Goal: Task Accomplishment & Management: Use online tool/utility

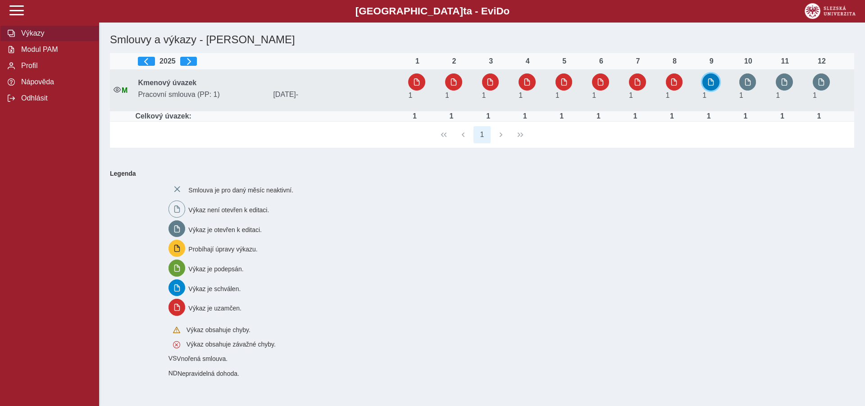
click at [715, 79] on span "button" at bounding box center [710, 81] width 7 height 7
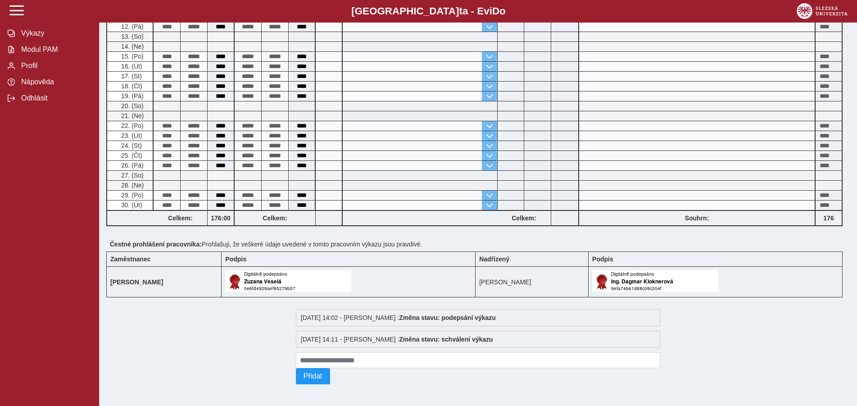
scroll to position [55, 0]
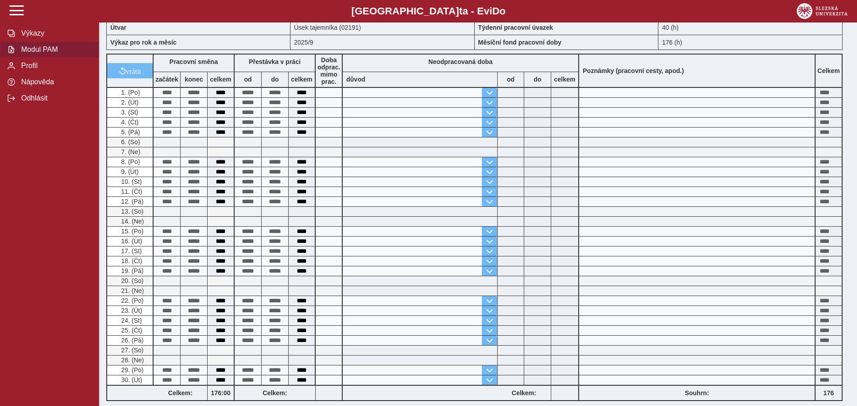
click at [29, 54] on span "Modul PAM" at bounding box center [54, 50] width 73 height 8
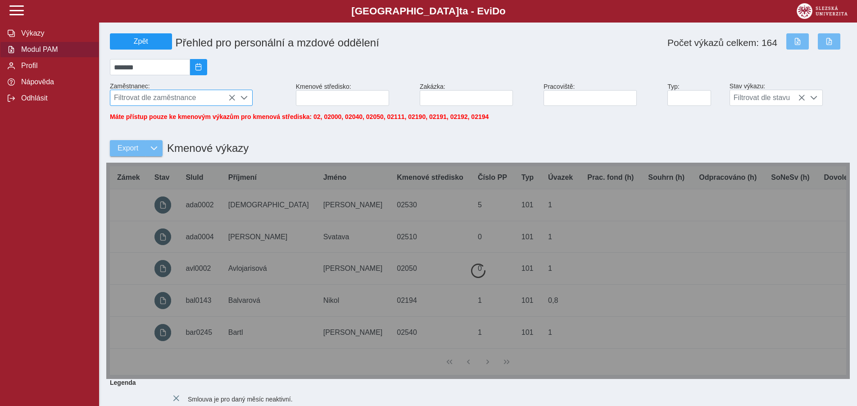
click at [230, 98] on icon at bounding box center [231, 97] width 7 height 7
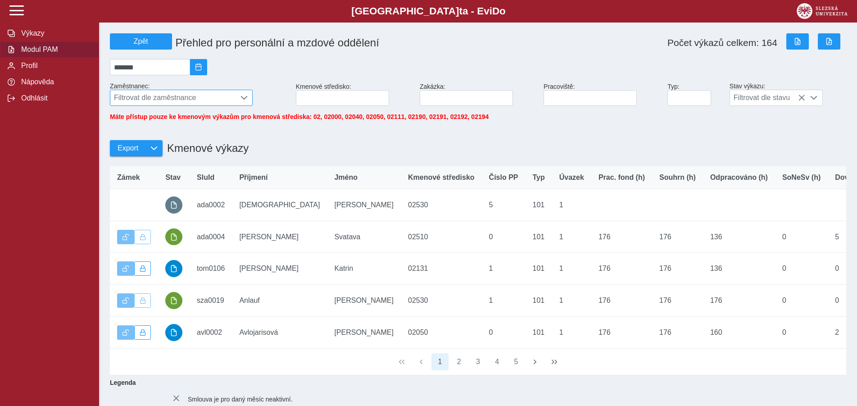
click at [128, 100] on span "Filtrovat dle zaměstnance" at bounding box center [172, 97] width 125 height 15
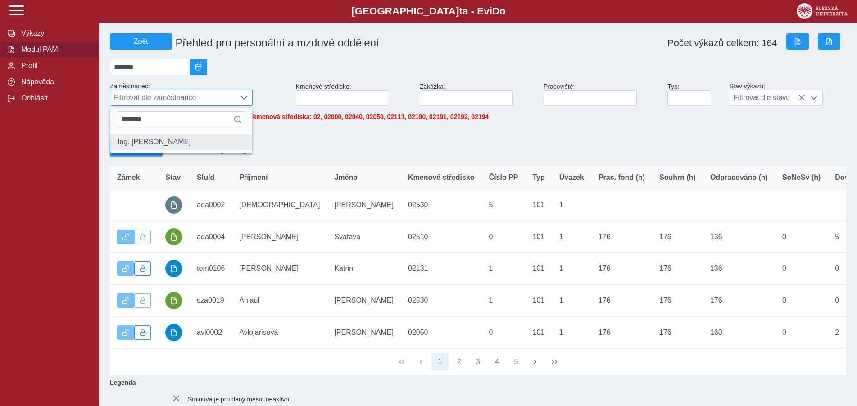
type input "*******"
click at [125, 150] on li "Ing. [PERSON_NAME]" at bounding box center [181, 141] width 142 height 15
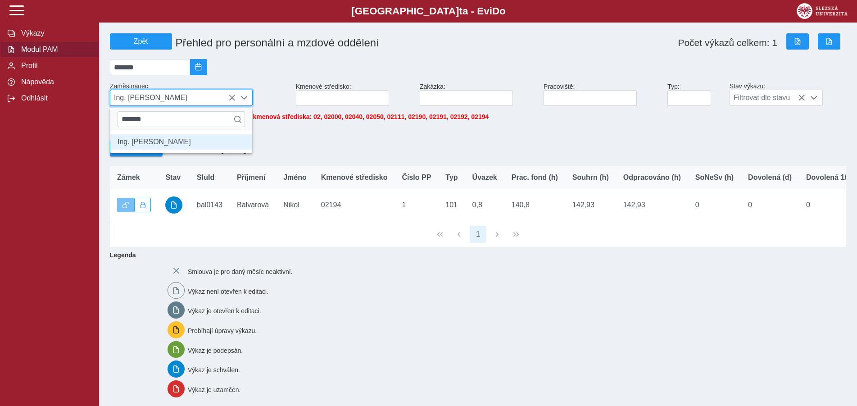
scroll to position [5, 37]
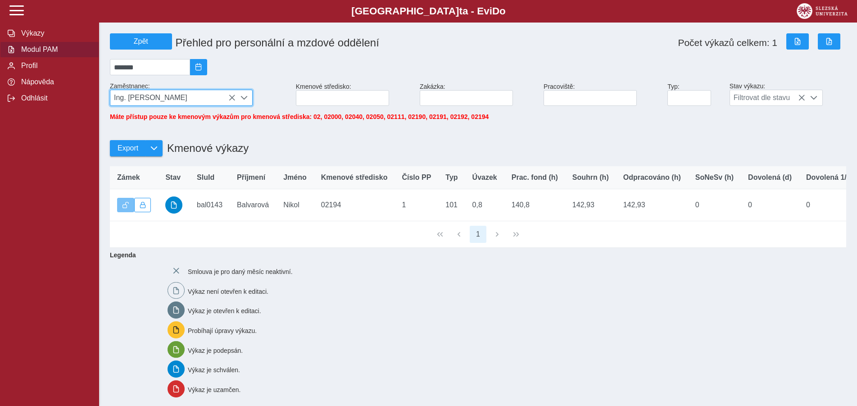
click at [228, 97] on span "Ing. [PERSON_NAME]" at bounding box center [172, 97] width 125 height 15
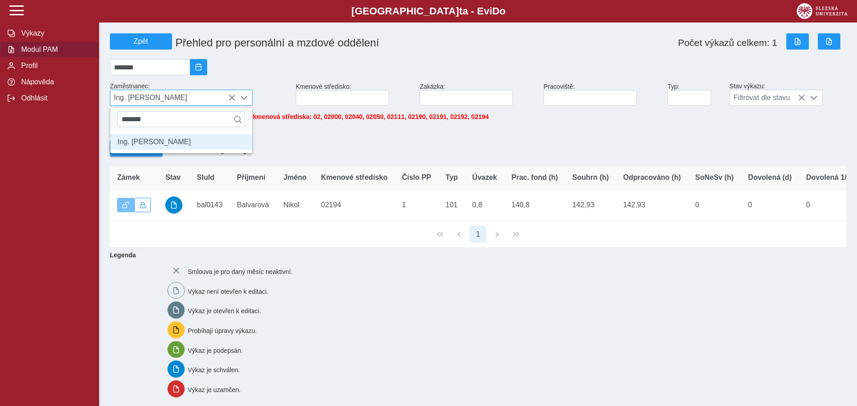
scroll to position [5, 37]
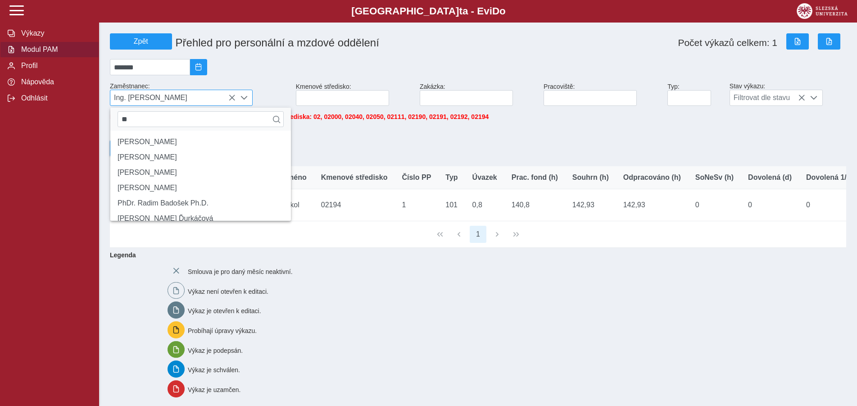
type input "*"
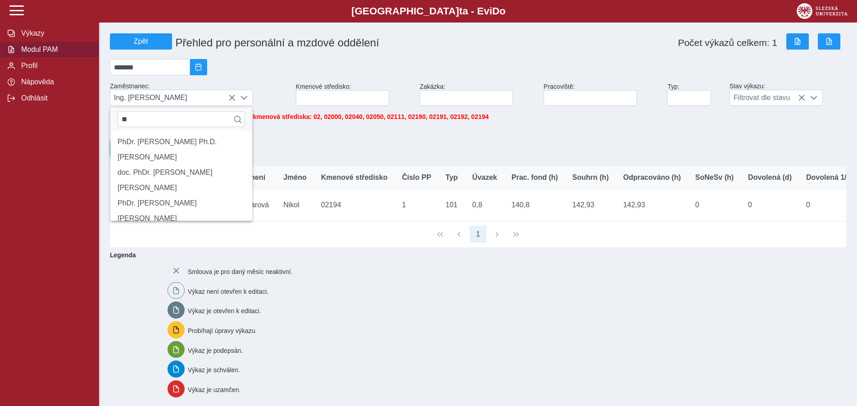
type input "*"
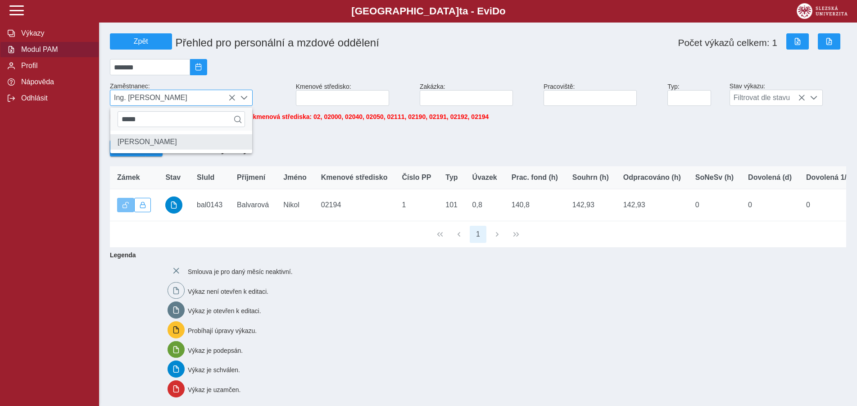
type input "*****"
click at [152, 143] on li "[PERSON_NAME]" at bounding box center [181, 141] width 142 height 15
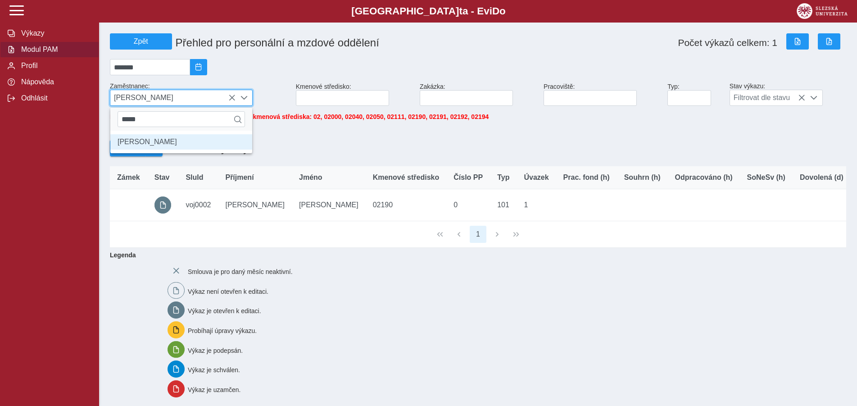
scroll to position [5, 37]
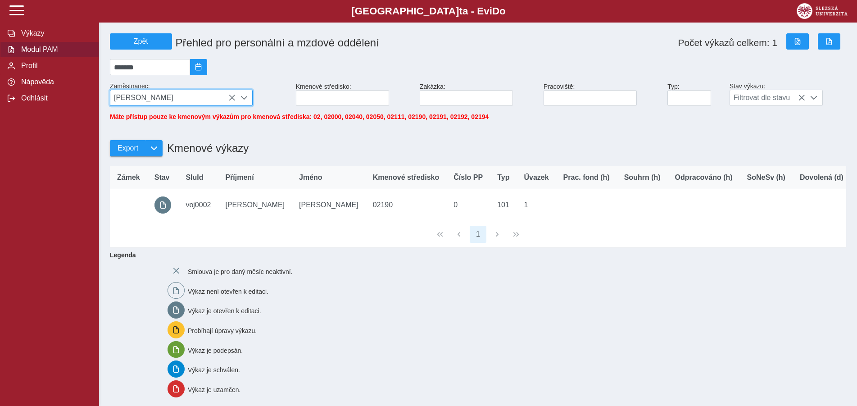
click at [228, 98] on span "[PERSON_NAME]" at bounding box center [172, 97] width 125 height 15
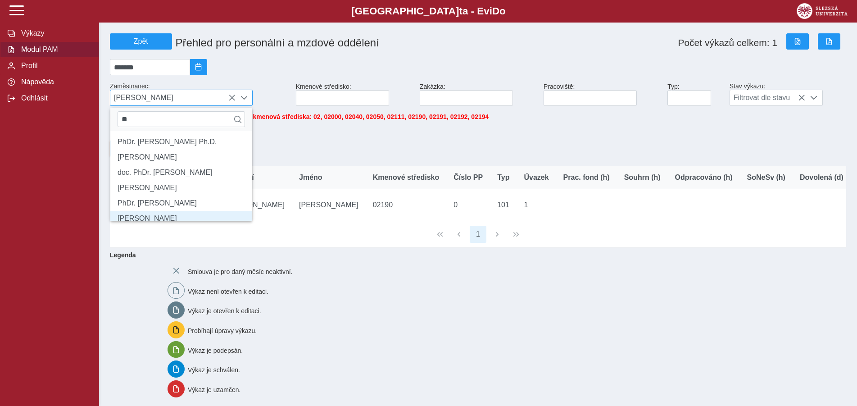
type input "*"
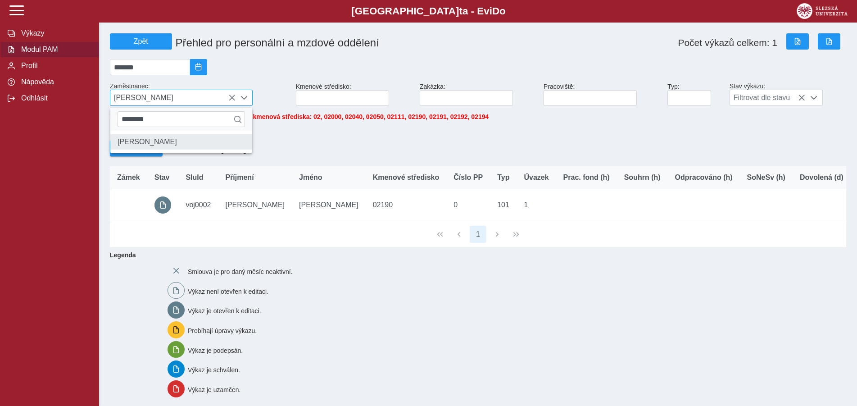
type input "********"
click at [177, 150] on li "[PERSON_NAME]" at bounding box center [181, 141] width 142 height 15
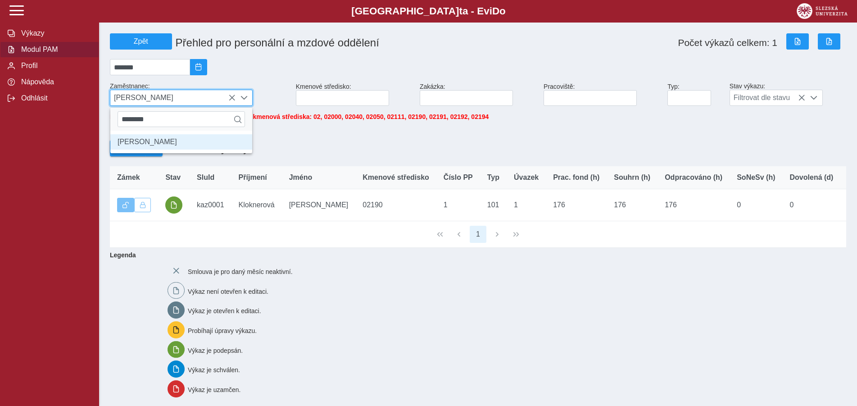
scroll to position [5, 37]
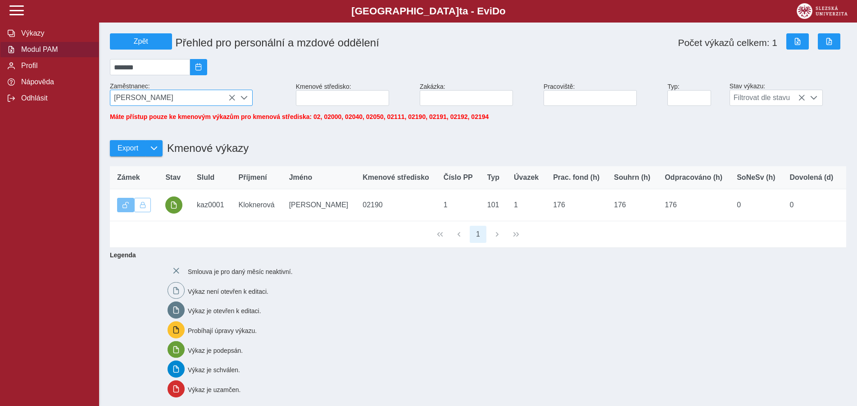
click at [231, 98] on div "[PERSON_NAME]" at bounding box center [181, 98] width 143 height 16
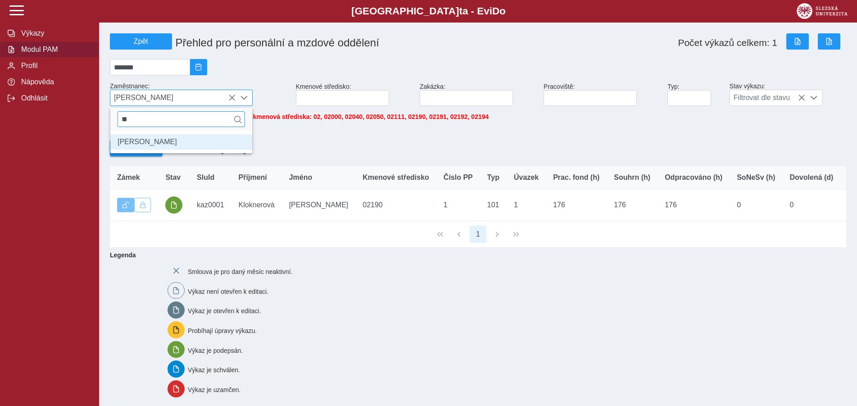
type input "*"
type input "******"
click at [152, 150] on li "[PERSON_NAME]" at bounding box center [181, 141] width 142 height 15
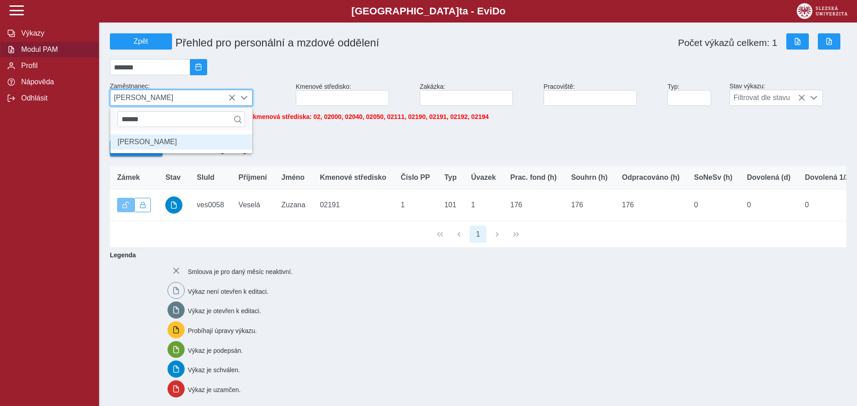
scroll to position [5, 37]
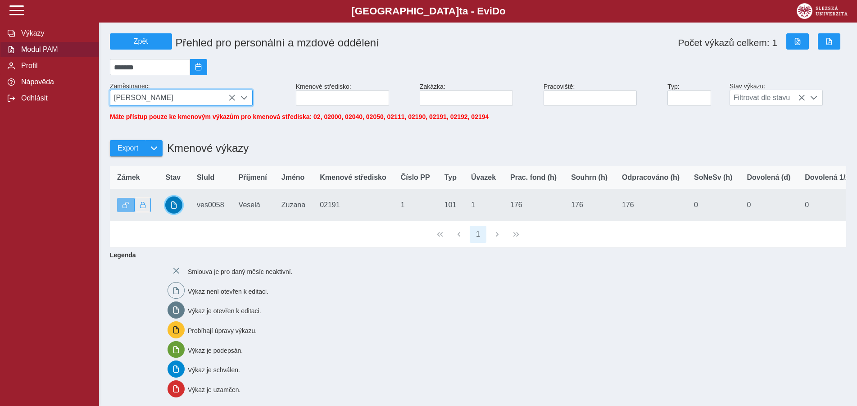
click at [175, 209] on span "button" at bounding box center [173, 204] width 7 height 7
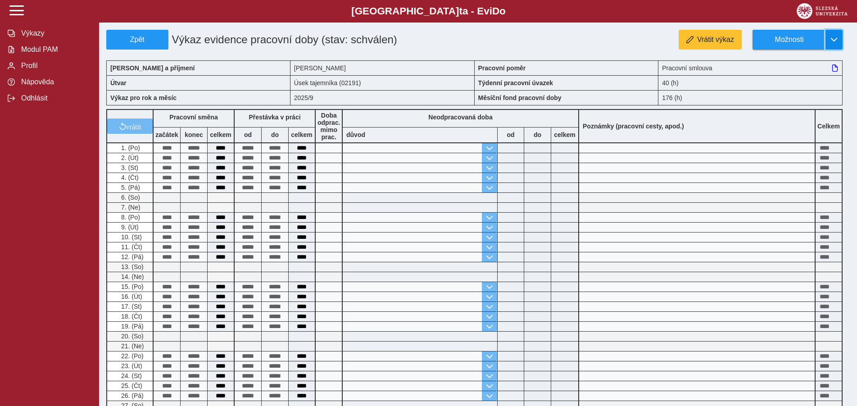
click at [833, 39] on span "button" at bounding box center [834, 39] width 7 height 7
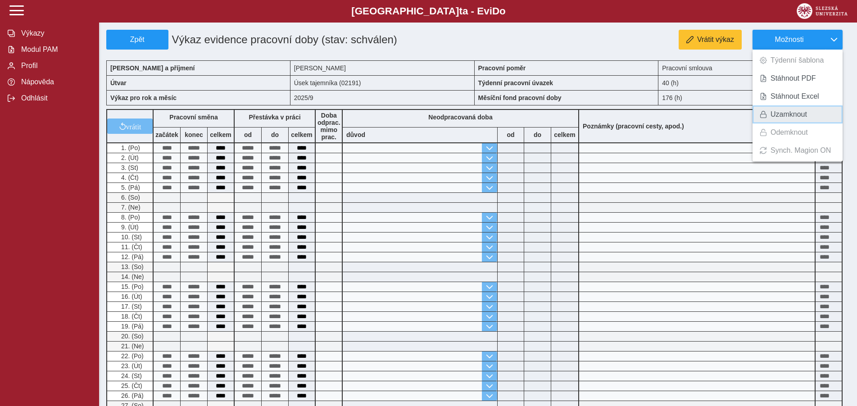
click at [792, 112] on span "Uzamknout" at bounding box center [789, 114] width 36 height 7
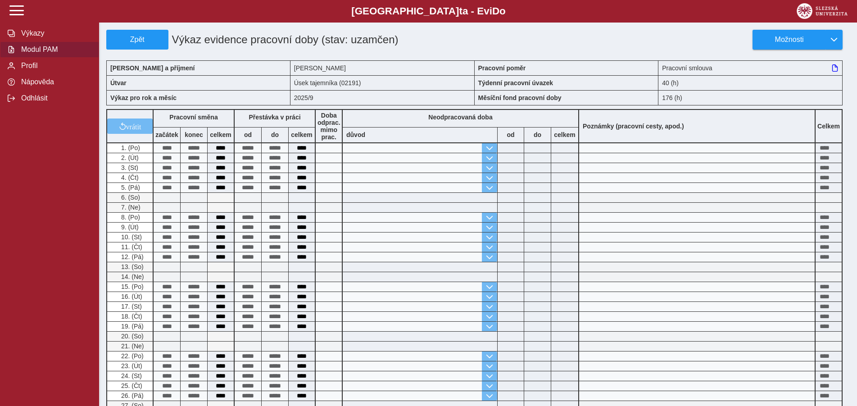
click at [41, 54] on span "Modul PAM" at bounding box center [54, 50] width 73 height 8
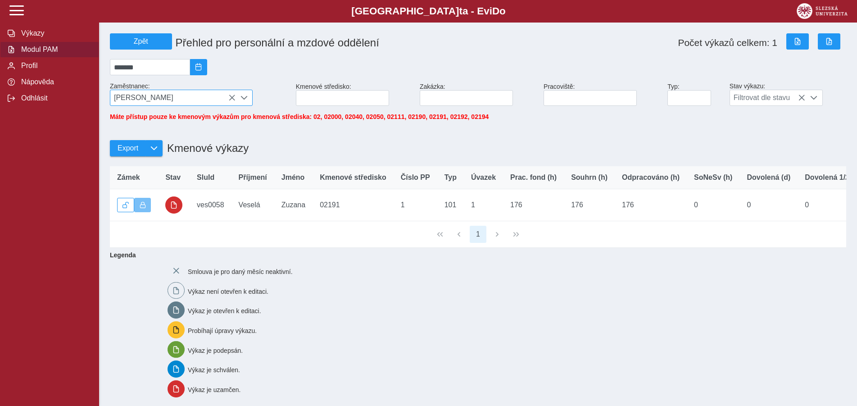
click at [159, 100] on span "[PERSON_NAME]" at bounding box center [172, 97] width 125 height 15
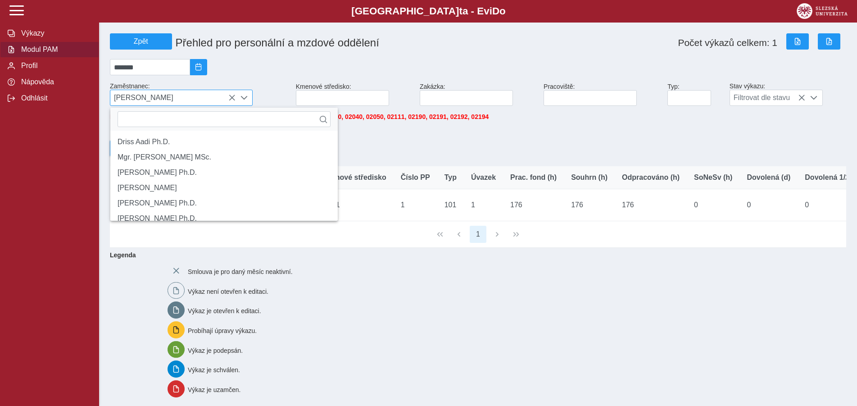
scroll to position [5, 37]
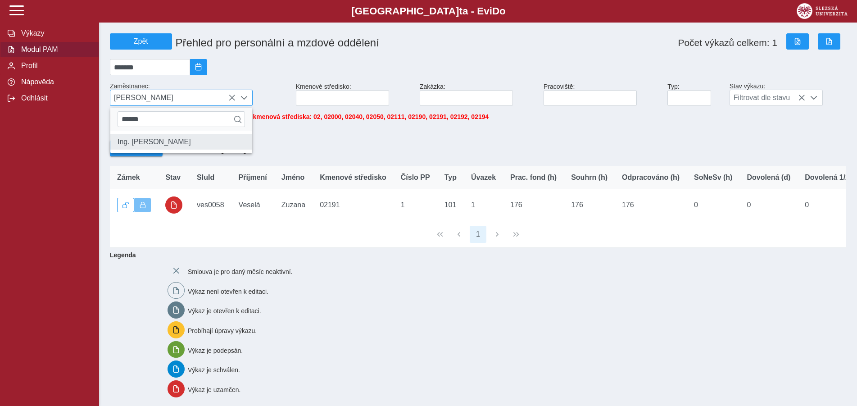
type input "******"
click at [151, 145] on li "Ing. [PERSON_NAME]" at bounding box center [181, 141] width 142 height 15
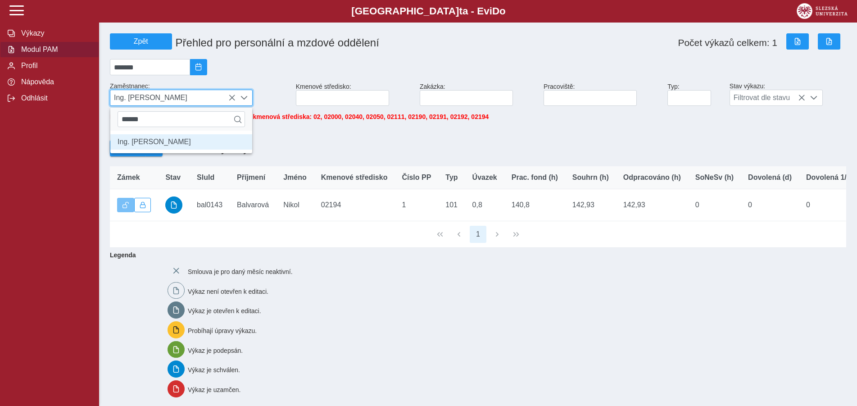
scroll to position [5, 37]
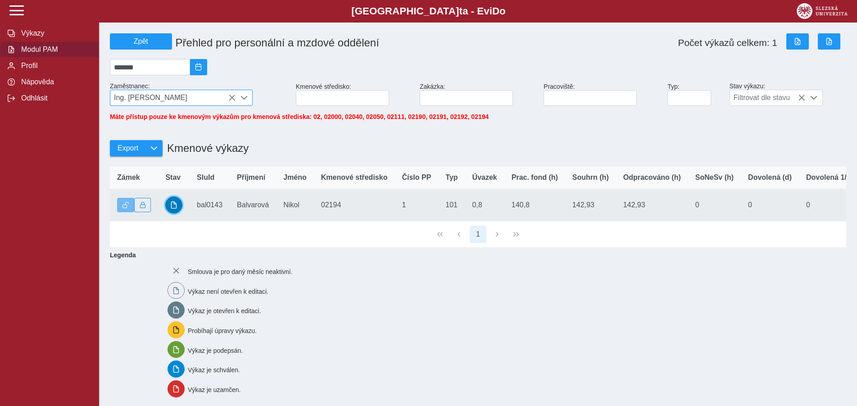
click at [175, 207] on button "button" at bounding box center [173, 204] width 17 height 17
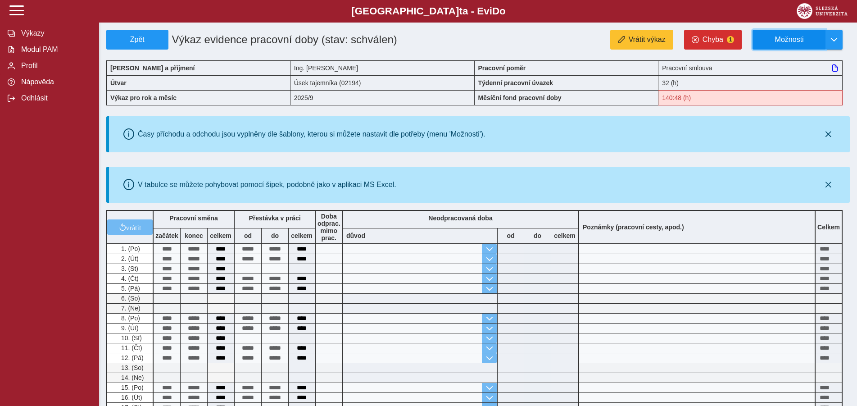
click at [797, 39] on span "Možnosti" at bounding box center [789, 40] width 58 height 8
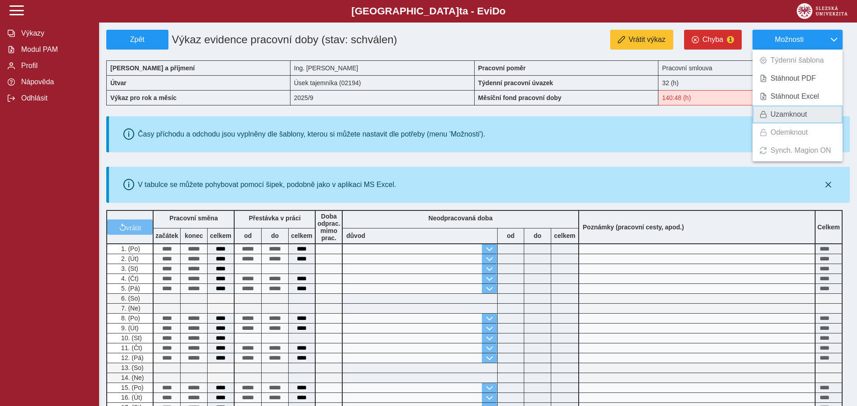
click at [787, 112] on span "Uzamknout" at bounding box center [789, 114] width 36 height 7
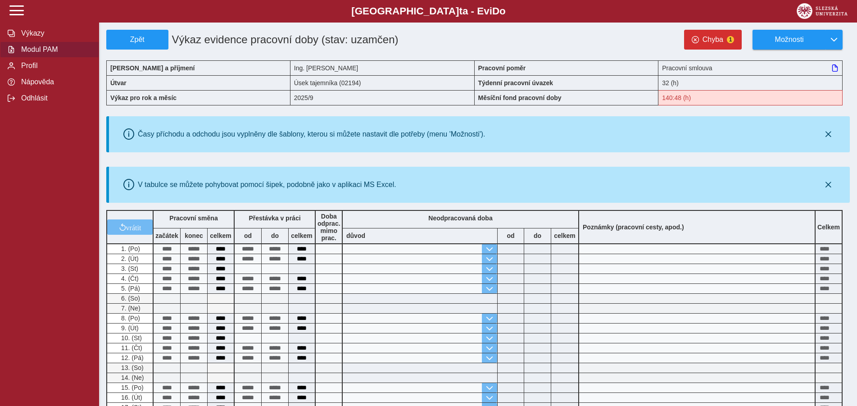
click at [55, 54] on span "Modul PAM" at bounding box center [54, 50] width 73 height 8
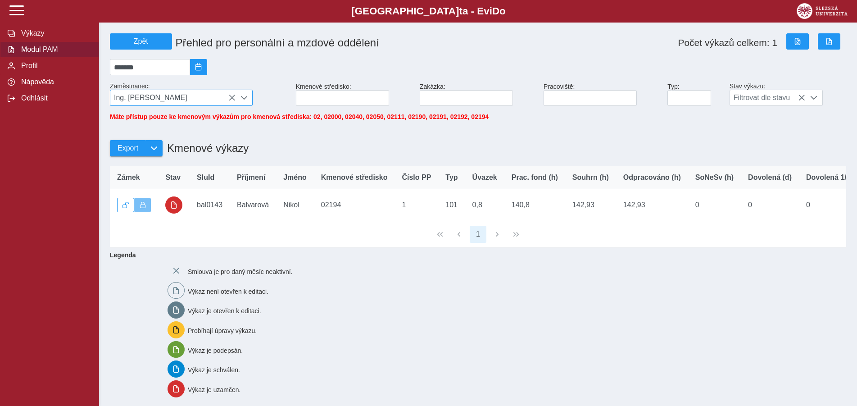
click at [230, 99] on icon at bounding box center [231, 97] width 7 height 7
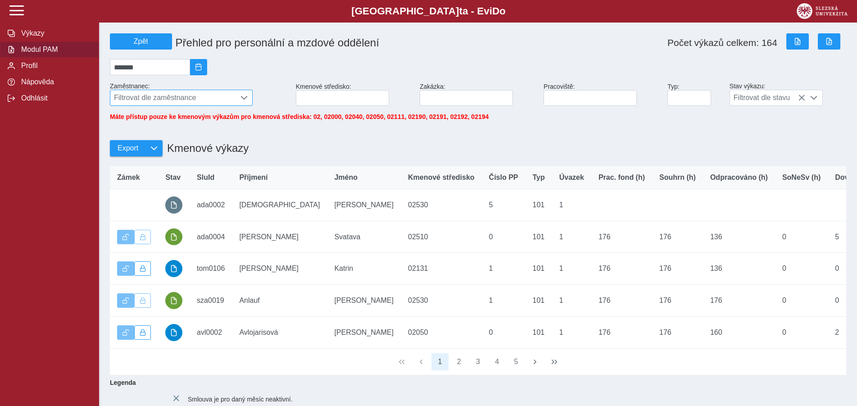
click at [131, 103] on span "Filtrovat dle zaměstnance" at bounding box center [172, 97] width 125 height 15
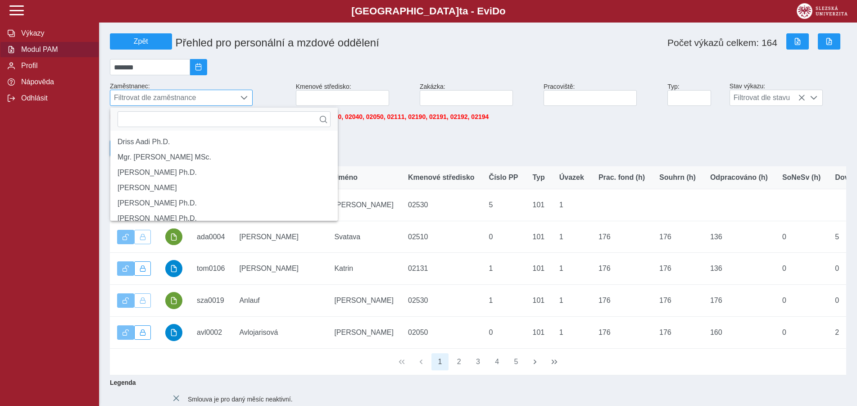
scroll to position [5, 37]
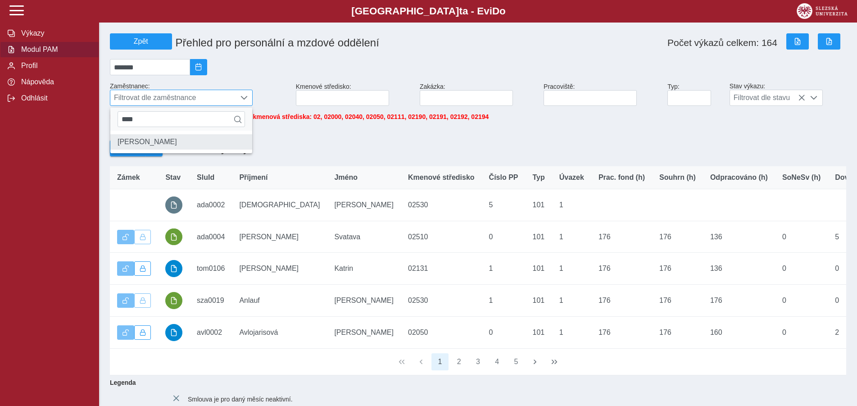
type input "****"
click at [159, 149] on li "[PERSON_NAME]" at bounding box center [181, 141] width 142 height 15
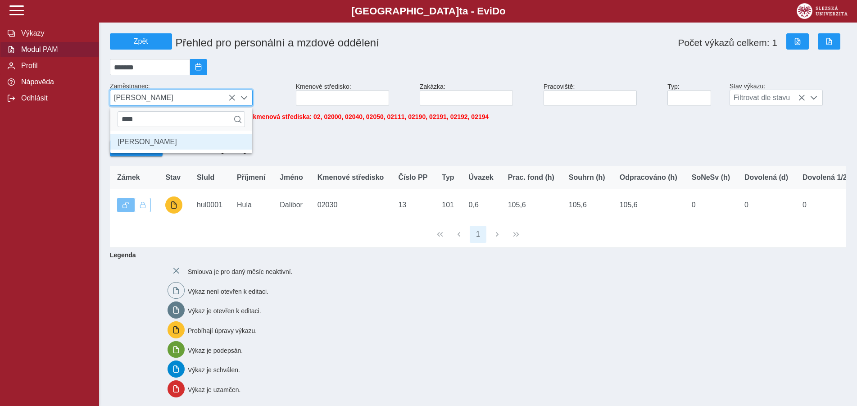
scroll to position [5, 37]
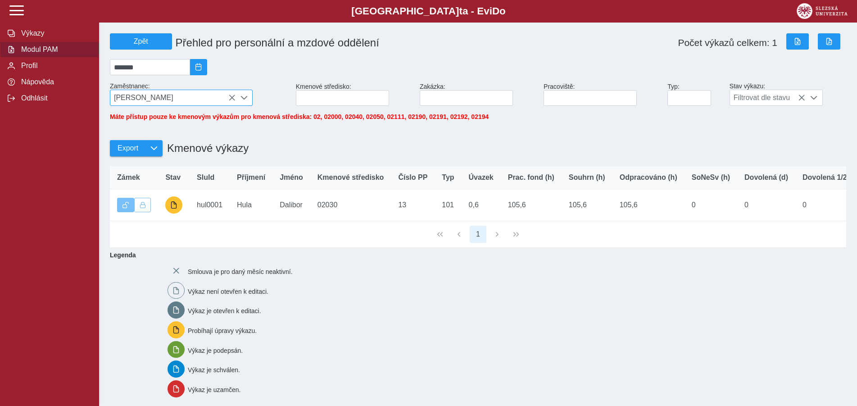
click at [229, 98] on icon at bounding box center [231, 97] width 7 height 7
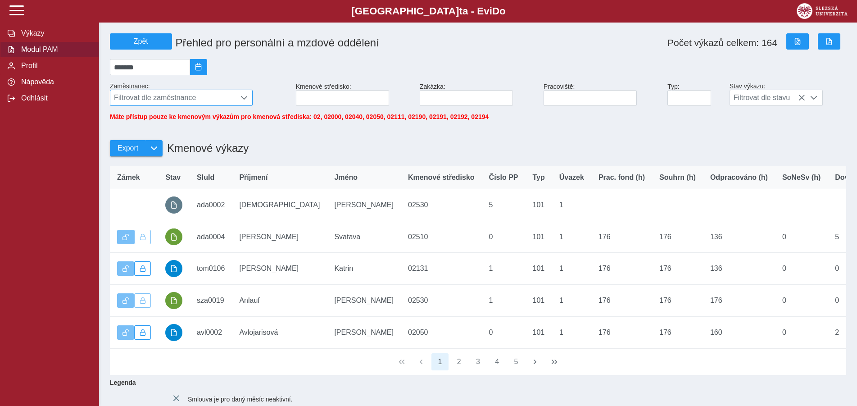
click at [203, 97] on span "Filtrovat dle zaměstnance" at bounding box center [172, 97] width 125 height 15
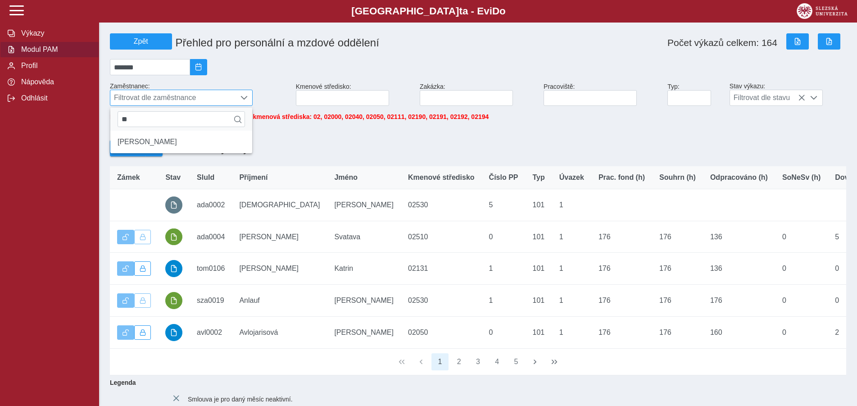
type input "*"
type input "******"
click at [135, 142] on li "[PERSON_NAME]" at bounding box center [181, 141] width 142 height 15
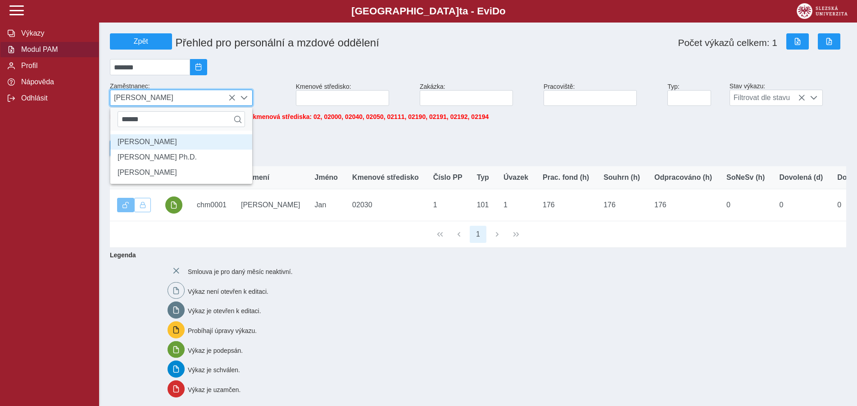
scroll to position [5, 37]
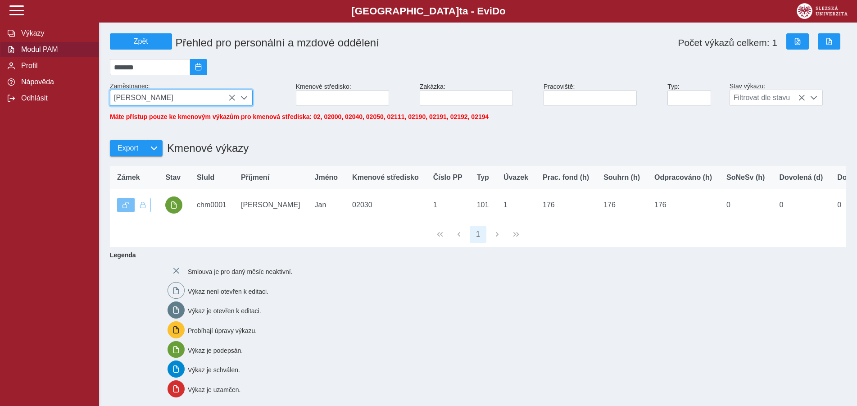
click at [229, 96] on span "[PERSON_NAME]" at bounding box center [172, 97] width 125 height 15
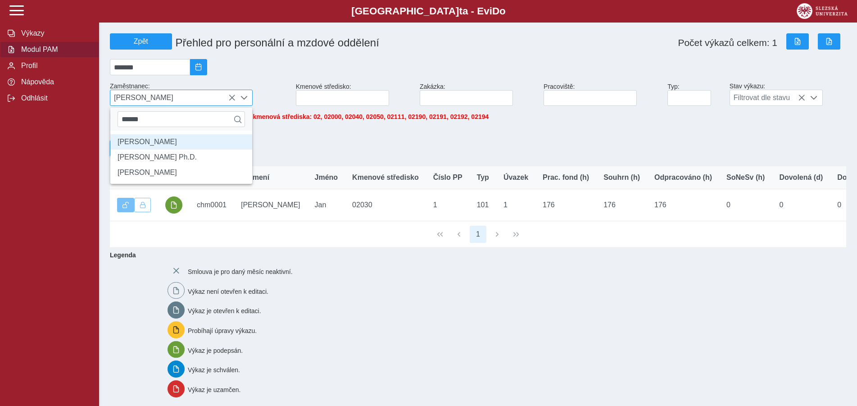
scroll to position [5, 37]
type input "*"
type input "******"
click at [138, 143] on li "[PERSON_NAME]" at bounding box center [181, 141] width 142 height 15
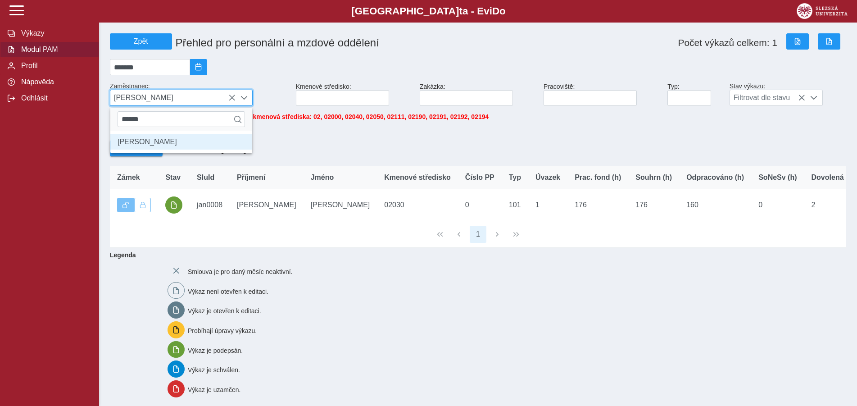
scroll to position [5, 37]
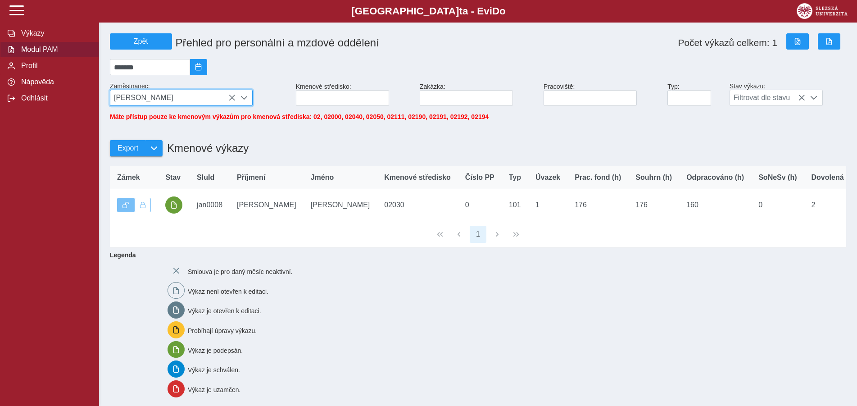
click at [229, 99] on icon at bounding box center [231, 97] width 7 height 7
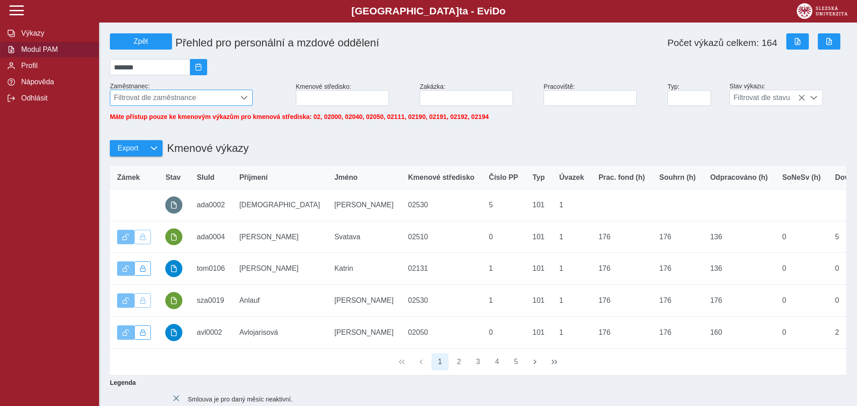
click at [196, 93] on div "Filtrovat dle zaměstnance" at bounding box center [181, 98] width 143 height 16
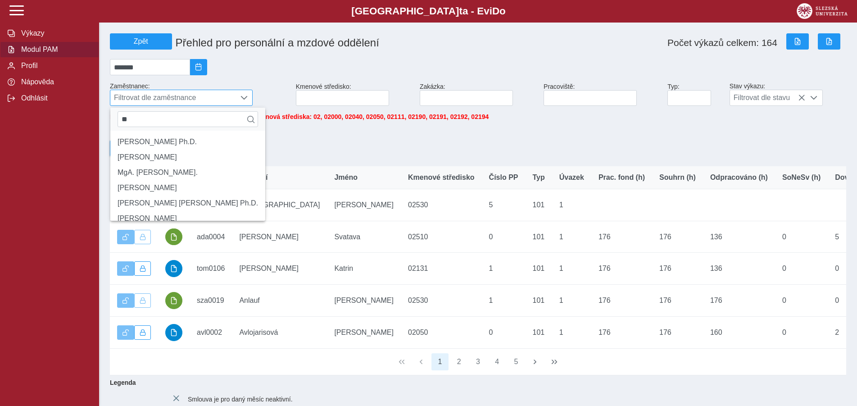
type input "*"
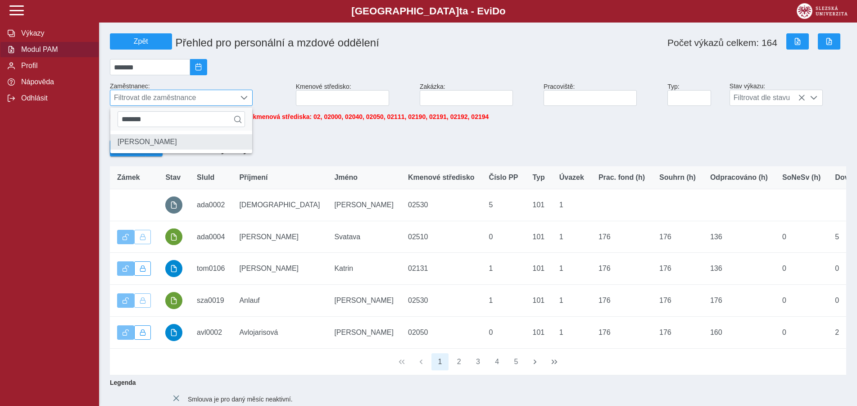
type input "*******"
click at [157, 148] on li "[PERSON_NAME]" at bounding box center [181, 141] width 142 height 15
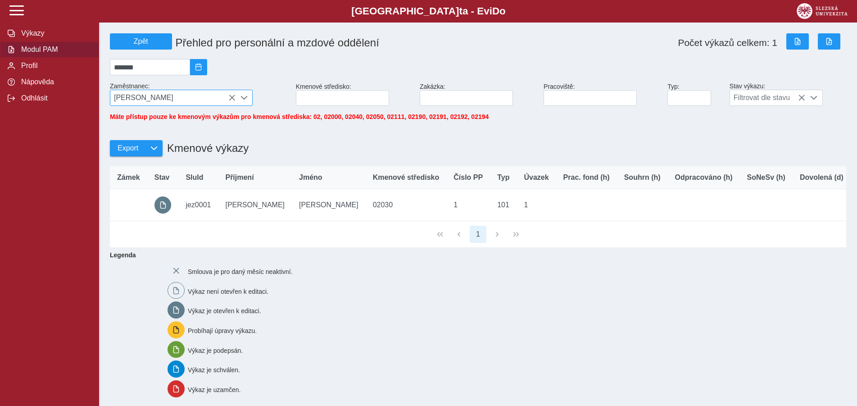
click at [231, 99] on icon at bounding box center [231, 97] width 7 height 7
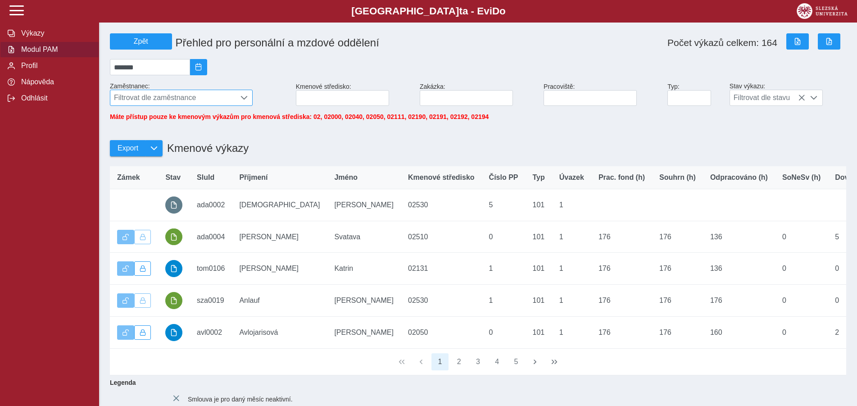
click at [163, 98] on span "Filtrovat dle zaměstnance" at bounding box center [172, 97] width 125 height 15
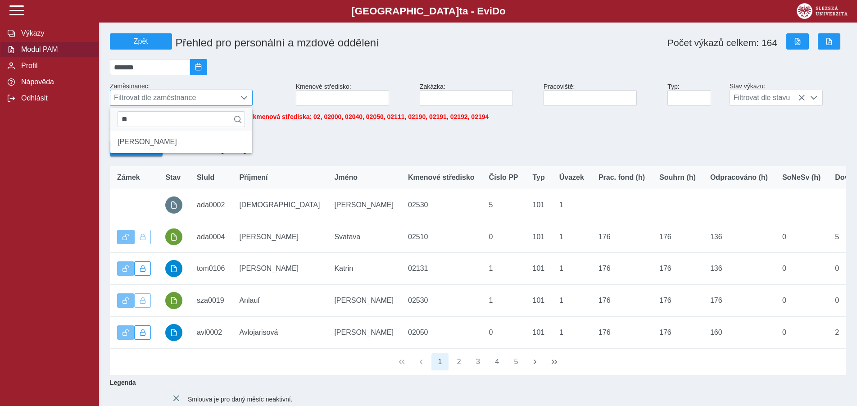
type input "*"
type input "*****"
click at [140, 143] on li "[PERSON_NAME]" at bounding box center [181, 141] width 142 height 15
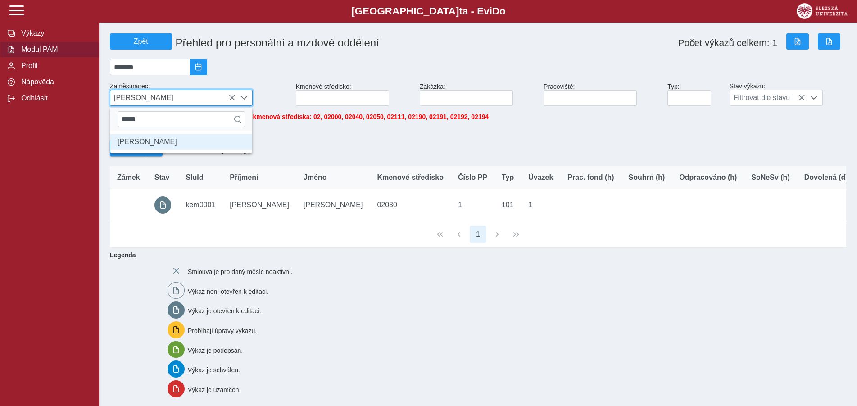
scroll to position [5, 37]
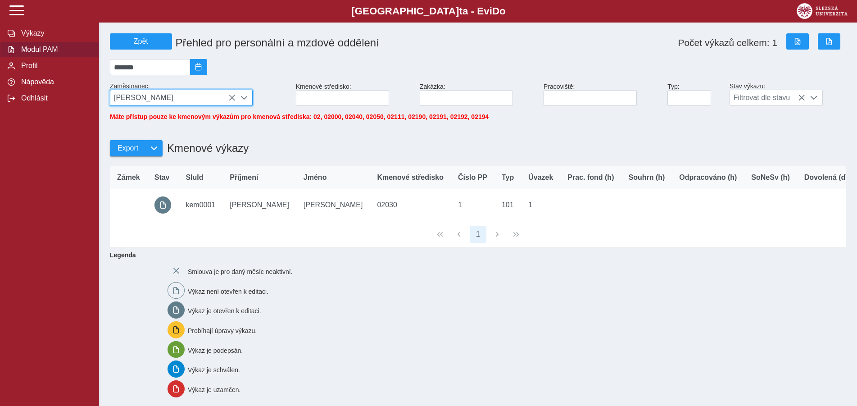
click at [233, 98] on div "[PERSON_NAME]" at bounding box center [181, 98] width 143 height 16
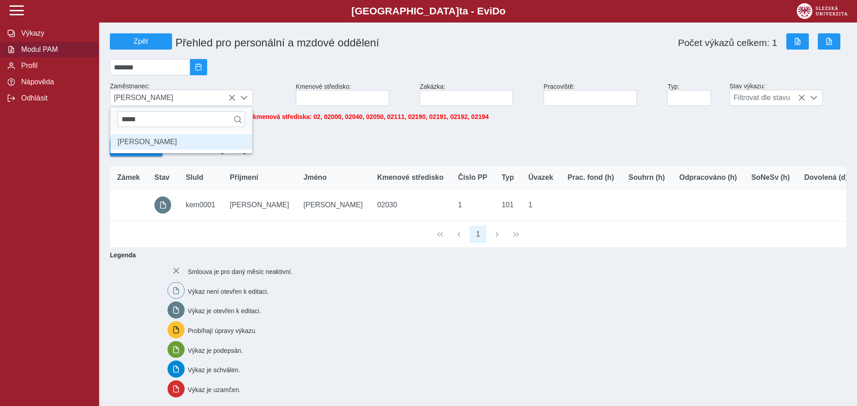
click at [43, 54] on span "Modul PAM" at bounding box center [54, 50] width 73 height 8
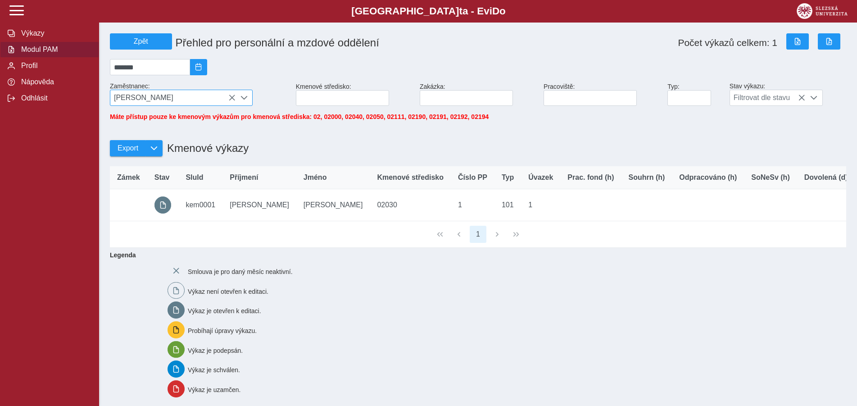
click at [230, 98] on icon at bounding box center [231, 97] width 7 height 7
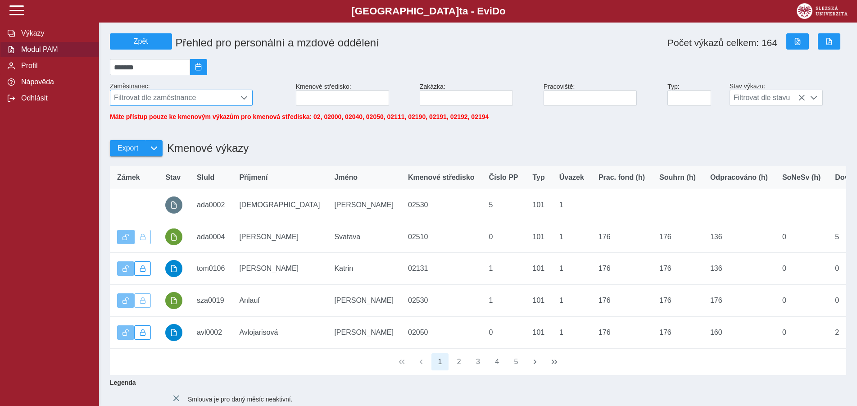
click at [176, 99] on span "Filtrovat dle zaměstnance" at bounding box center [172, 97] width 125 height 15
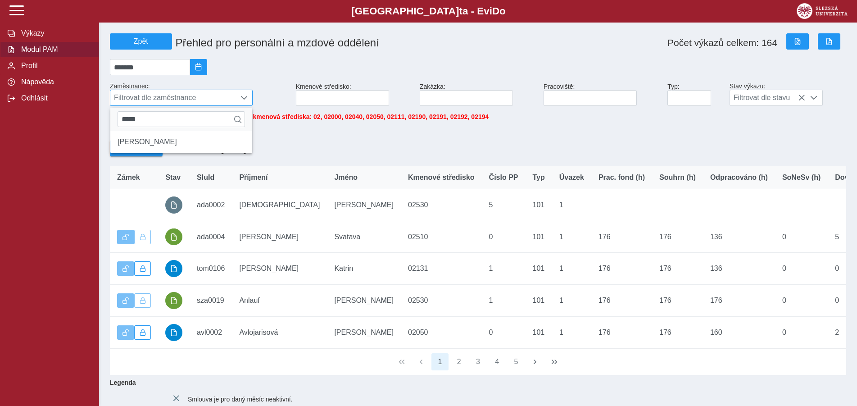
click at [176, 99] on span "Filtrovat dle zaměstnance" at bounding box center [172, 97] width 125 height 15
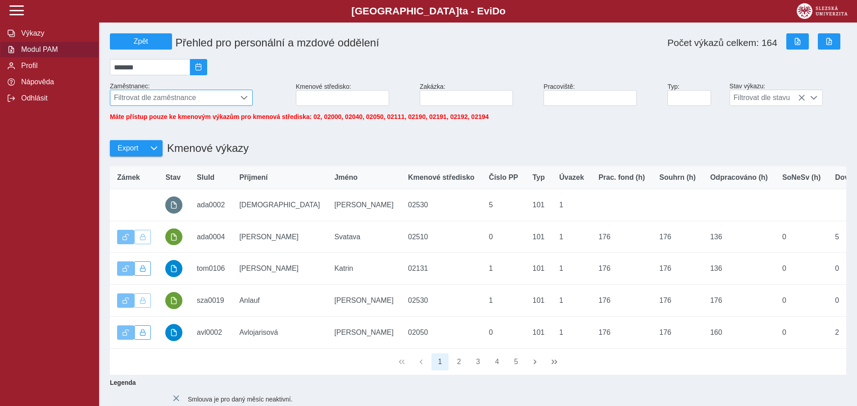
click at [176, 99] on span "Filtrovat dle zaměstnance" at bounding box center [172, 97] width 125 height 15
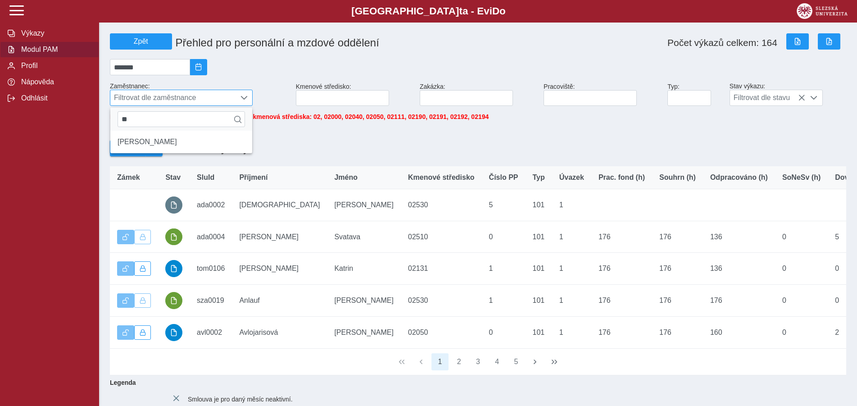
type input "*"
type input "*****"
click at [150, 148] on li "[PERSON_NAME]" at bounding box center [181, 141] width 142 height 15
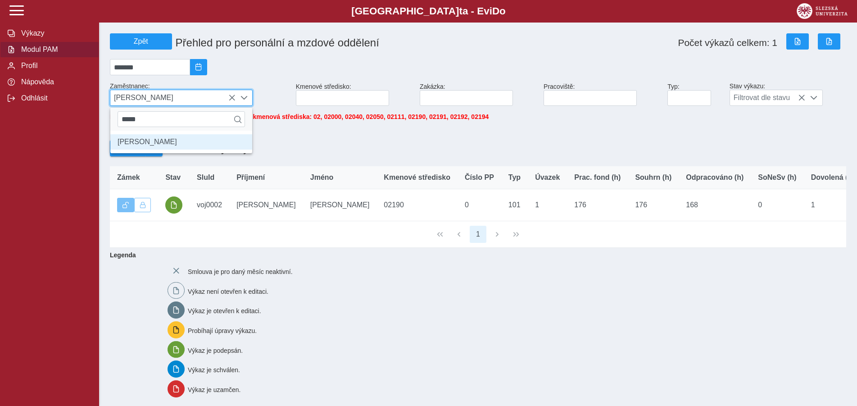
scroll to position [5, 37]
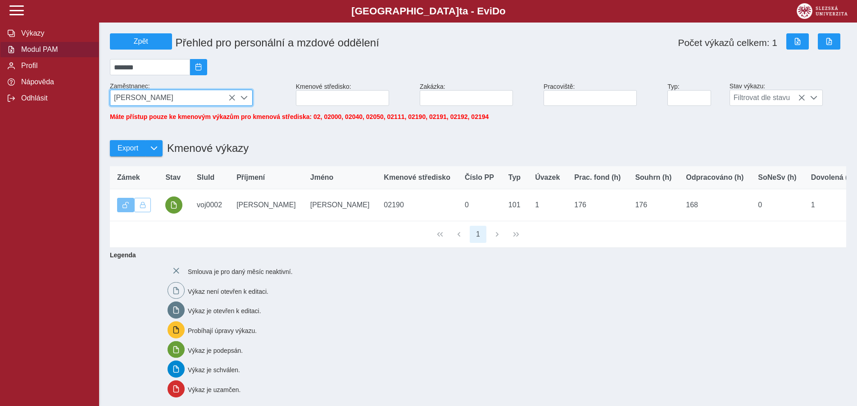
click at [42, 54] on span "Modul PAM" at bounding box center [54, 50] width 73 height 8
click at [231, 97] on span "[PERSON_NAME]" at bounding box center [172, 97] width 125 height 15
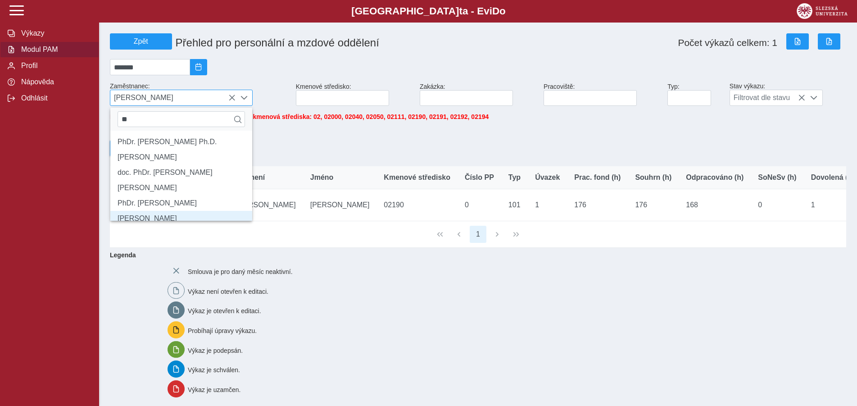
type input "*"
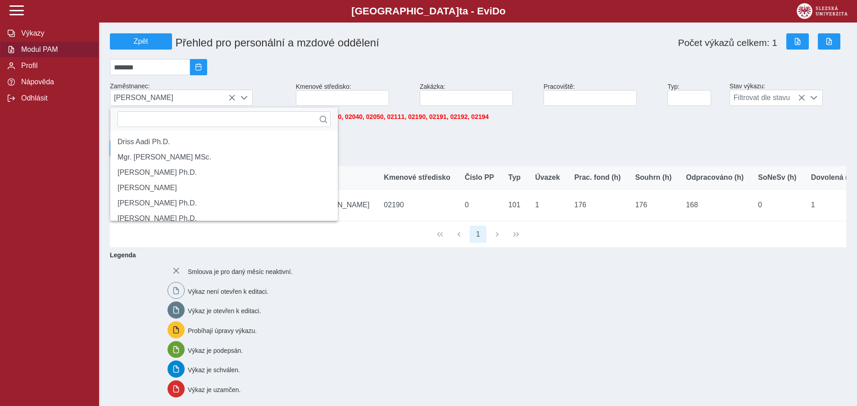
click at [374, 302] on div "Smlouva je pro daný měsíc neaktivní. Výkaz není otevřen k editaci. Výkaz je ote…" at bounding box center [501, 361] width 675 height 204
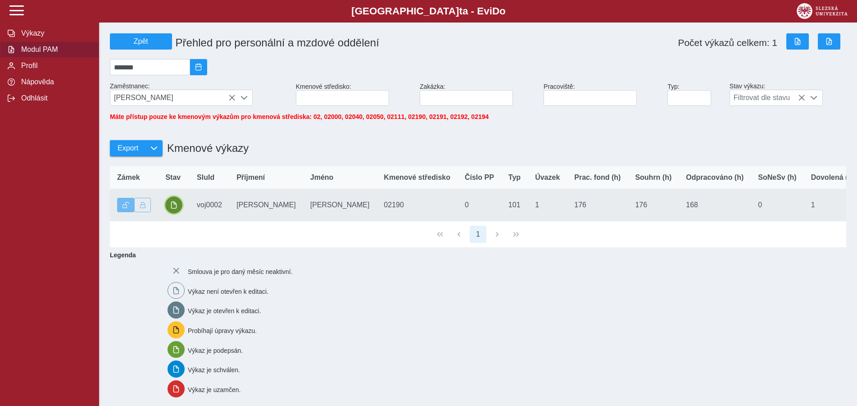
click at [176, 209] on span "button" at bounding box center [173, 204] width 7 height 7
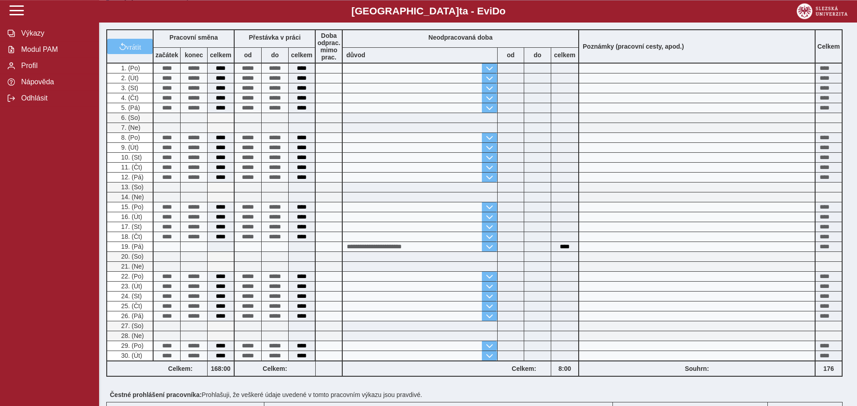
scroll to position [180, 0]
